Goal: Task Accomplishment & Management: Use online tool/utility

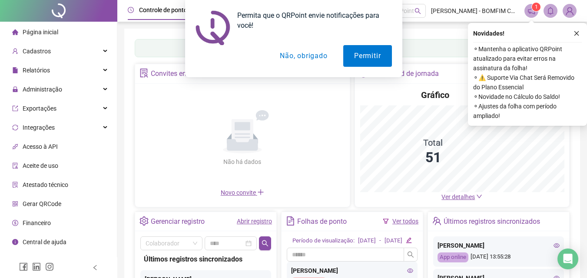
click at [281, 61] on button "Não, obrigado" at bounding box center [303, 56] width 69 height 22
click at [283, 53] on button "Não, obrigado" at bounding box center [303, 56] width 69 height 22
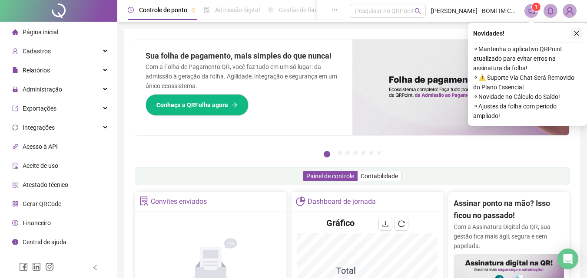
click at [577, 33] on icon "close" at bounding box center [576, 33] width 5 height 5
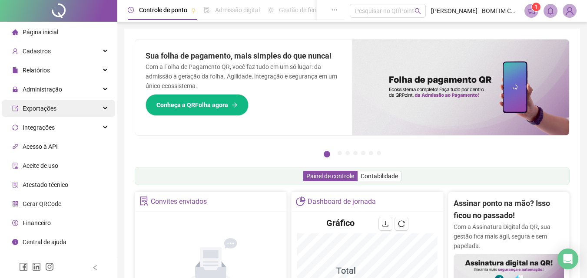
click at [50, 105] on span "Exportações" at bounding box center [40, 108] width 34 height 7
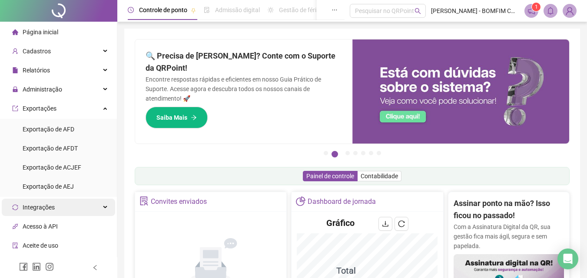
click at [55, 199] on div "Integrações" at bounding box center [58, 207] width 113 height 17
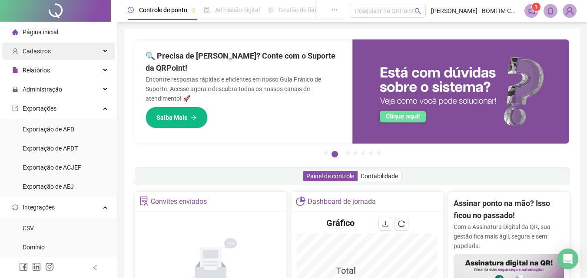
click at [47, 50] on span "Cadastros" at bounding box center [37, 51] width 28 height 7
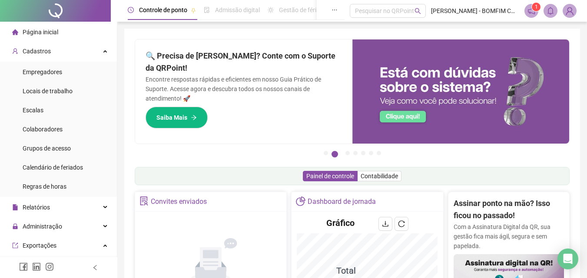
click at [53, 30] on span "Página inicial" at bounding box center [41, 32] width 36 height 7
click at [51, 30] on div "Página inicial" at bounding box center [35, 31] width 46 height 17
click at [51, 30] on span "Página inicial" at bounding box center [41, 32] width 36 height 7
drag, startPoint x: 51, startPoint y: 30, endPoint x: 64, endPoint y: 33, distance: 13.7
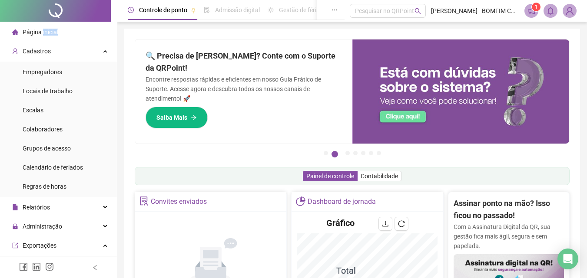
click at [52, 32] on span "Página inicial" at bounding box center [41, 32] width 36 height 7
click at [72, 18] on div at bounding box center [55, 11] width 111 height 22
click at [60, 12] on div at bounding box center [55, 11] width 111 height 22
click at [73, 31] on li "Página inicial" at bounding box center [58, 31] width 113 height 17
click at [73, 30] on li "Página inicial" at bounding box center [58, 31] width 113 height 17
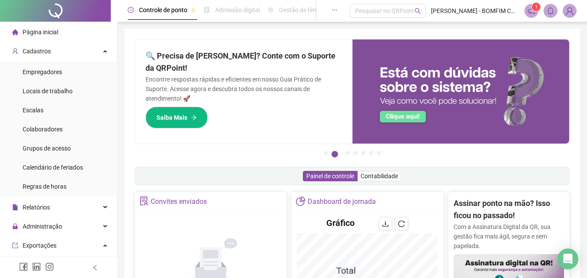
drag, startPoint x: 35, startPoint y: 19, endPoint x: 36, endPoint y: 25, distance: 6.6
click at [35, 19] on div at bounding box center [55, 11] width 111 height 22
click at [36, 25] on div "Página inicial" at bounding box center [35, 31] width 46 height 17
click at [42, 30] on span "Página inicial" at bounding box center [41, 32] width 36 height 7
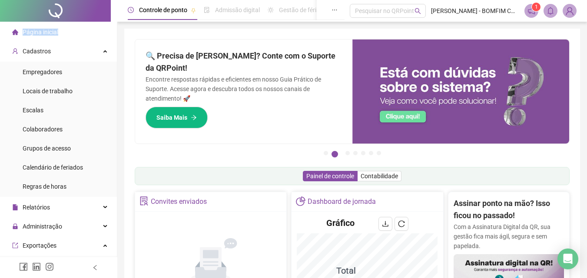
click at [42, 30] on span "Página inicial" at bounding box center [41, 32] width 36 height 7
click at [19, 32] on div "Página inicial" at bounding box center [35, 31] width 46 height 17
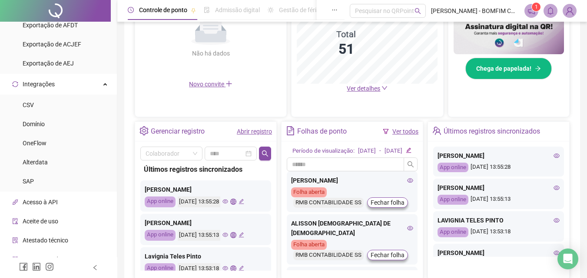
scroll to position [261, 0]
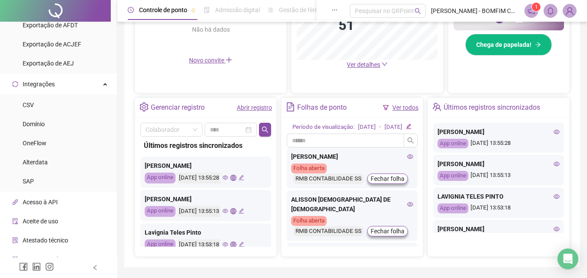
click at [402, 108] on link "Ver todos" at bounding box center [405, 107] width 26 height 7
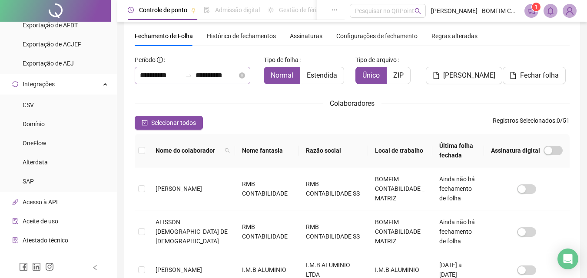
scroll to position [39, 0]
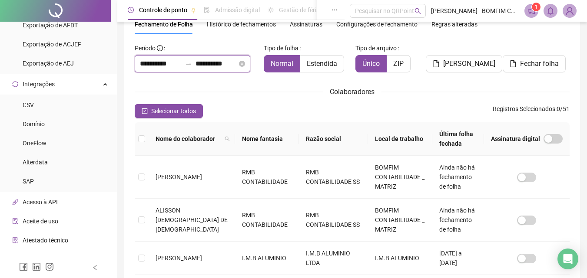
click at [161, 65] on input "**********" at bounding box center [161, 64] width 42 height 10
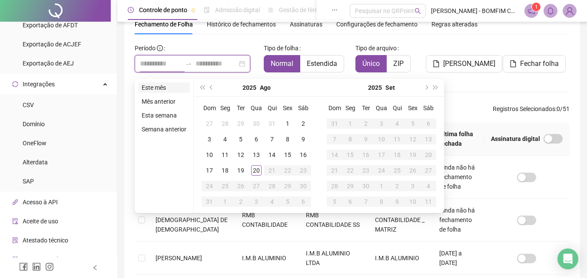
type input "**********"
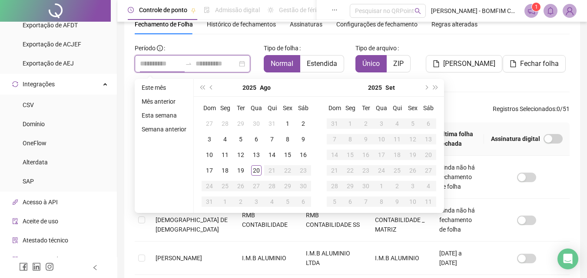
type input "**********"
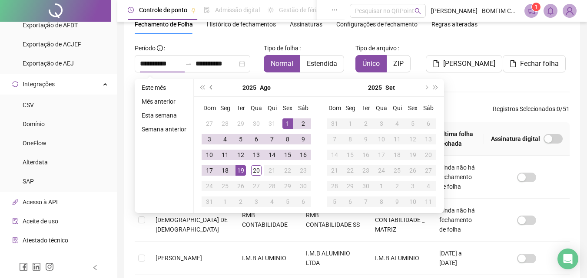
click at [213, 85] on button "prev-year" at bounding box center [212, 87] width 10 height 17
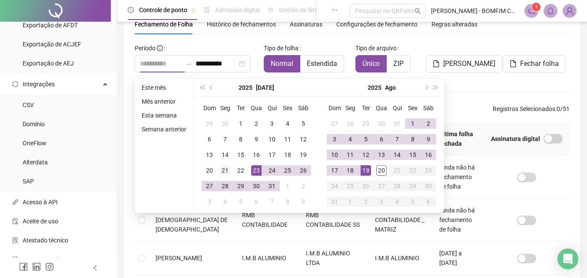
type input "**********"
click at [225, 172] on div "21" at bounding box center [225, 171] width 10 height 10
type input "**********"
click at [349, 169] on div "18" at bounding box center [350, 171] width 10 height 10
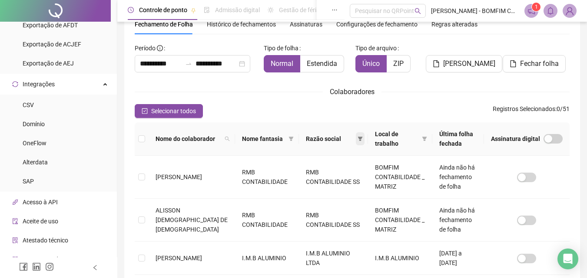
click at [358, 140] on icon "filter" at bounding box center [360, 138] width 5 height 5
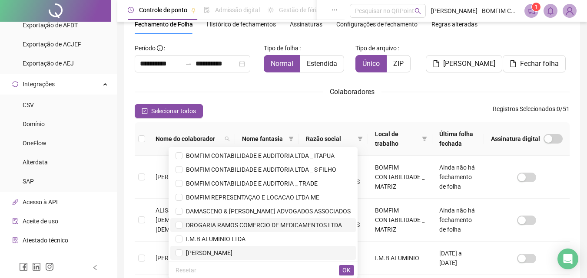
scroll to position [42, 0]
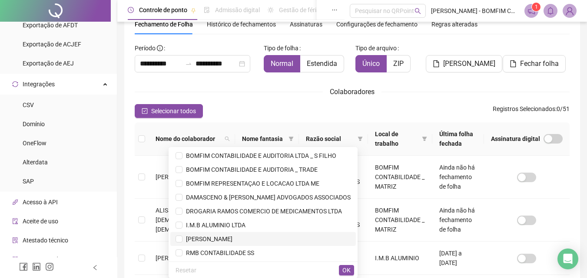
click at [228, 241] on span "[PERSON_NAME]" at bounding box center [207, 239] width 50 height 7
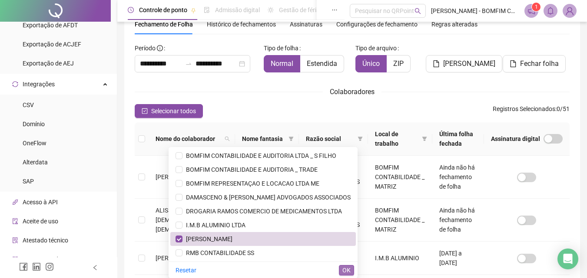
click at [345, 275] on span "OK" at bounding box center [346, 271] width 8 height 10
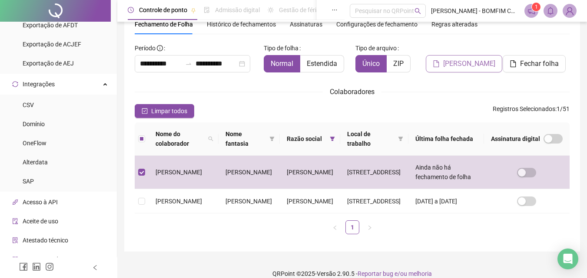
click at [480, 63] on span "[PERSON_NAME]" at bounding box center [469, 64] width 52 height 10
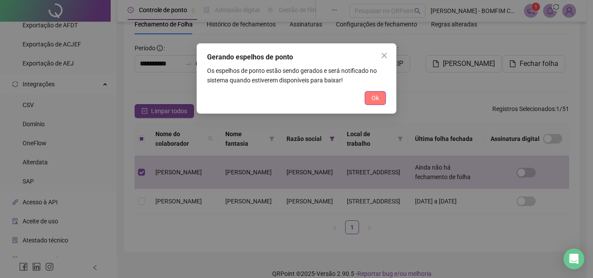
click at [380, 95] on button "Ok" at bounding box center [375, 98] width 21 height 14
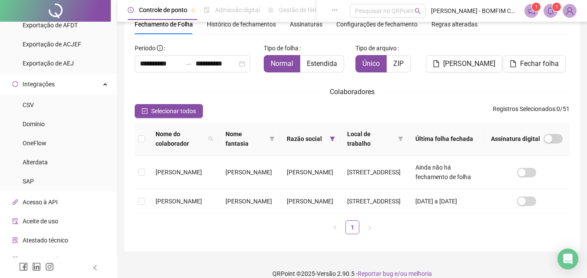
click at [552, 11] on icon "bell" at bounding box center [551, 11] width 8 height 8
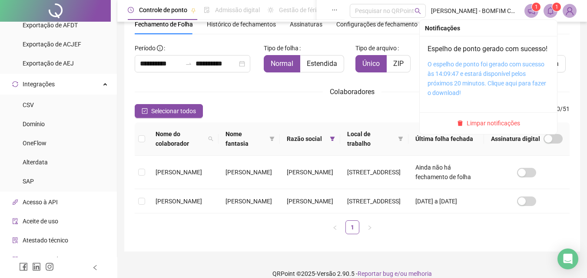
click at [507, 82] on link "O espelho de ponto foi gerado com sucesso às 14:09:47 e estará disponível pelos…" at bounding box center [487, 79] width 119 height 36
